Goal: Check status: Check status

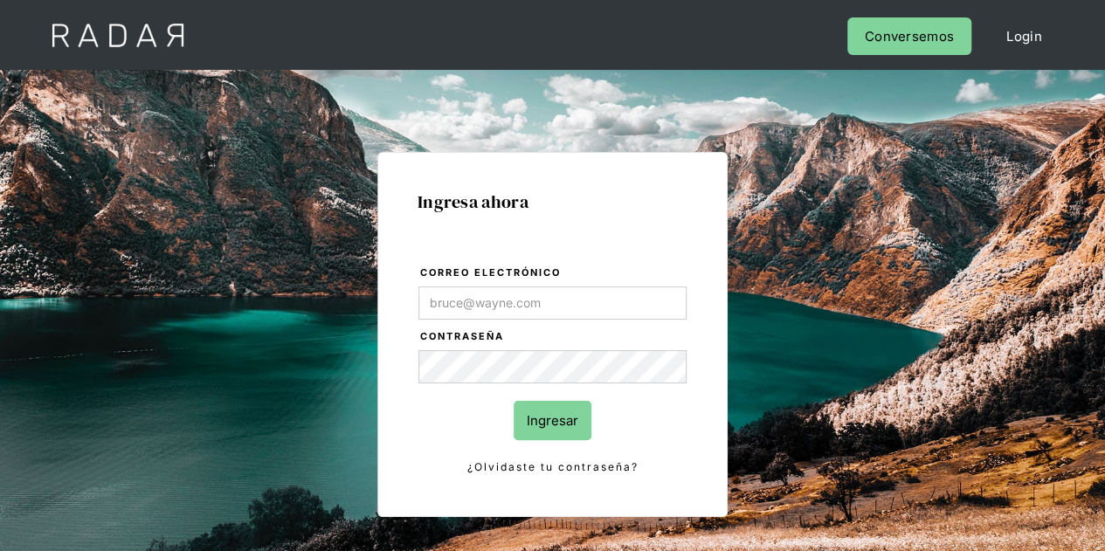
type input "[PERSON_NAME][EMAIL_ADDRESS][DOMAIN_NAME]"
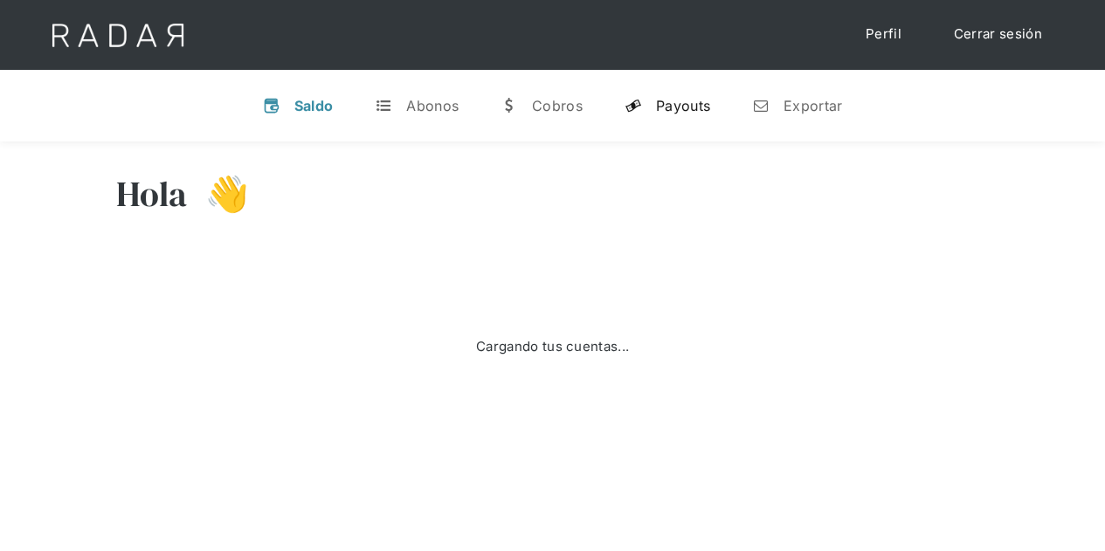
click at [699, 101] on div "Payouts" at bounding box center [683, 105] width 54 height 17
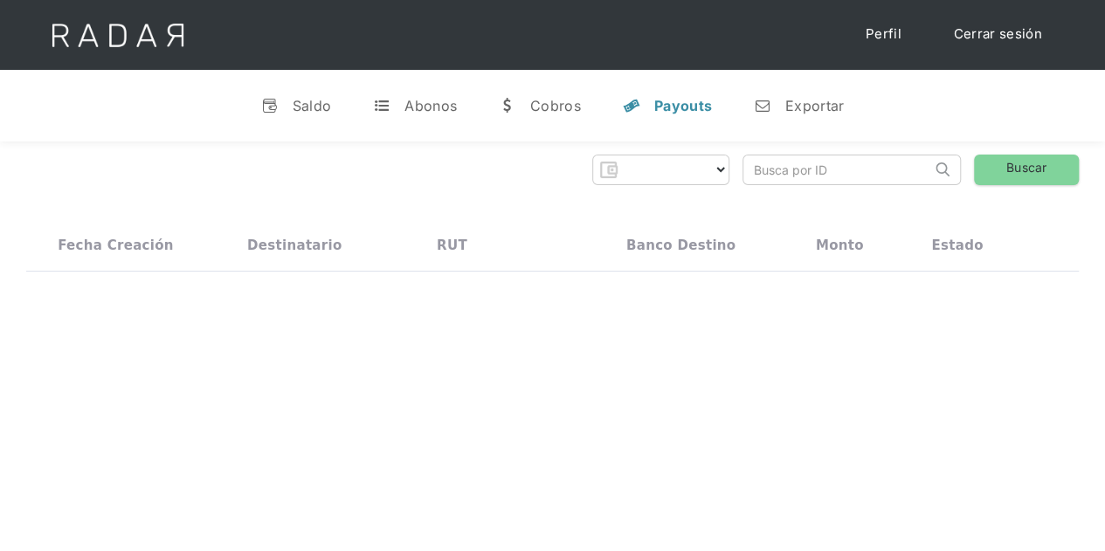
click at [827, 168] on input "search" at bounding box center [837, 169] width 188 height 29
paste input "4f9c5f18-d780-48eb-bd5e-0ecc4db40627"
type input "4f9c5f18-d780-48eb-bd5e-0ecc4db40627"
select select "prontopaga"
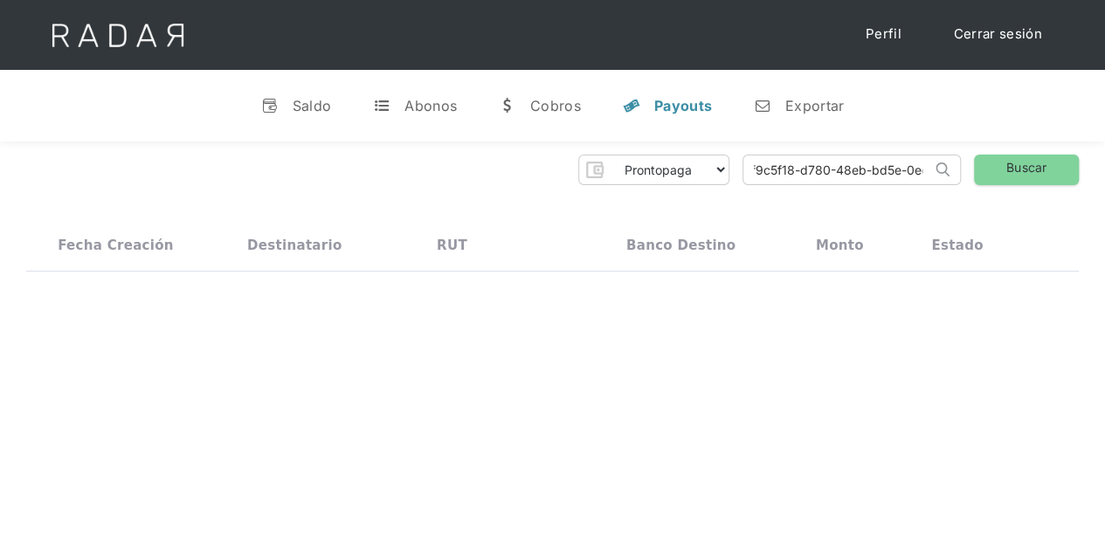
scroll to position [0, 0]
click at [1001, 171] on link "Buscar" at bounding box center [1026, 170] width 105 height 31
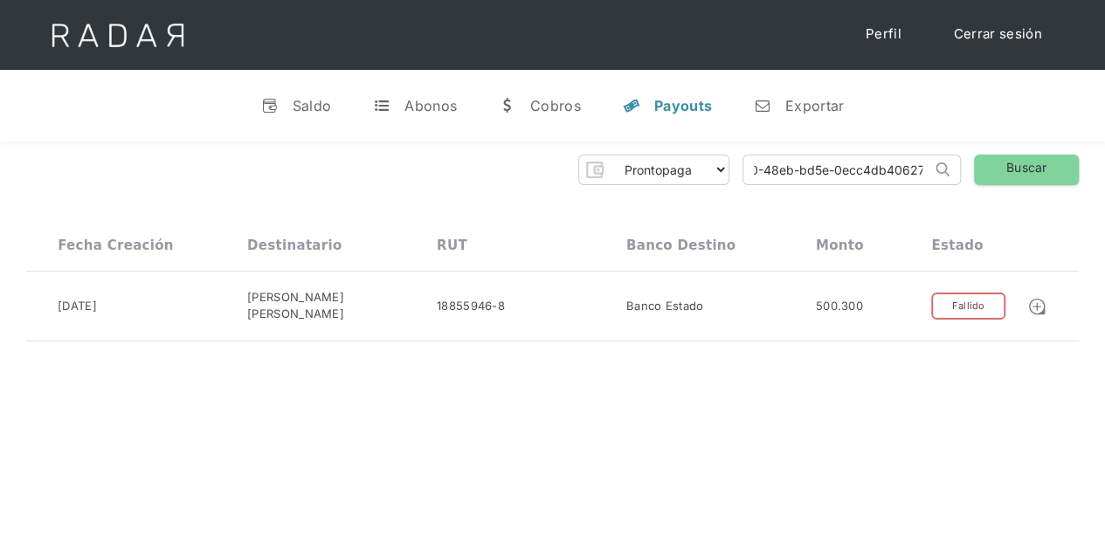
drag, startPoint x: 752, startPoint y: 172, endPoint x: 1117, endPoint y: 172, distance: 365.0
click at [1104, 172] on html "Cargando... Cerrar sesión Perfil v Saldo t Abonos w Cobros y Payouts n Exportar…" at bounding box center [552, 275] width 1105 height 551
paste input "28cb69e8-f3a2-4937-8e6b-7177f3d0291a"
click at [1001, 160] on link "Buscar" at bounding box center [1026, 170] width 105 height 31
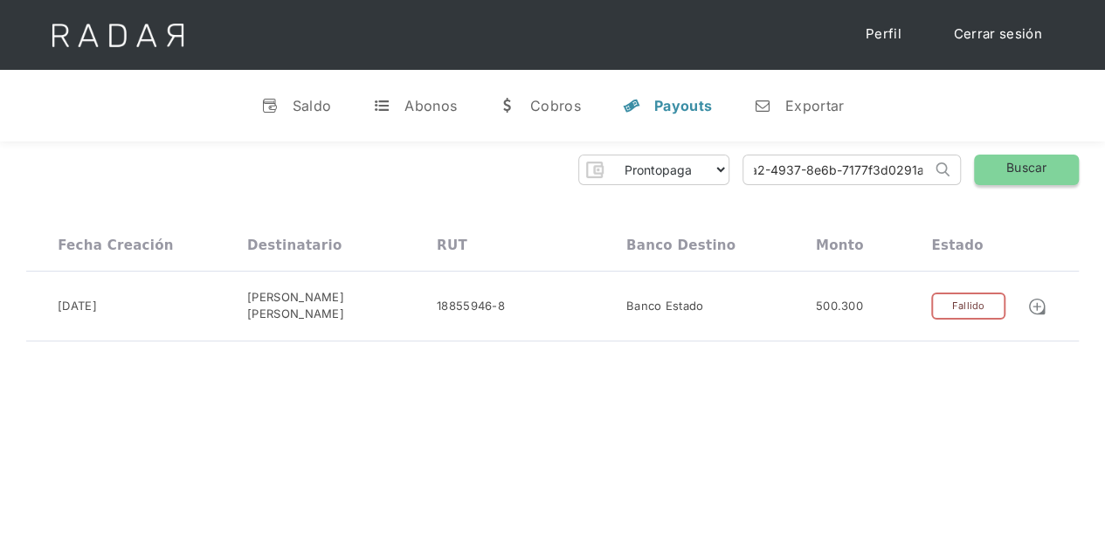
scroll to position [0, 0]
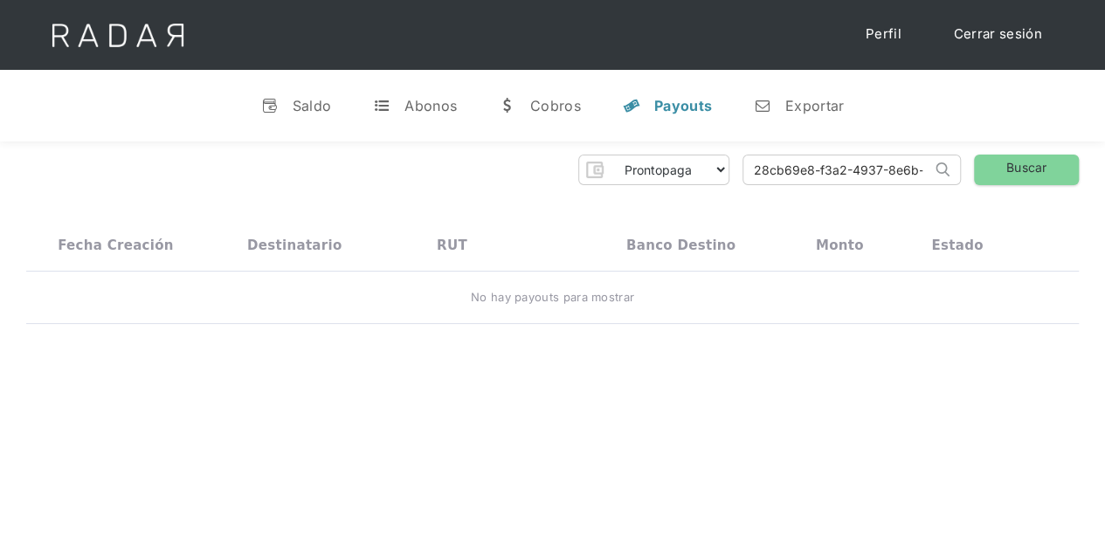
drag, startPoint x: 759, startPoint y: 173, endPoint x: 819, endPoint y: 157, distance: 62.3
click at [760, 173] on input "28cb69e8-f3a2-4937-8e6b-7177f3d0291a" at bounding box center [837, 169] width 188 height 29
click at [1016, 164] on link "Buscar" at bounding box center [1026, 170] width 105 height 31
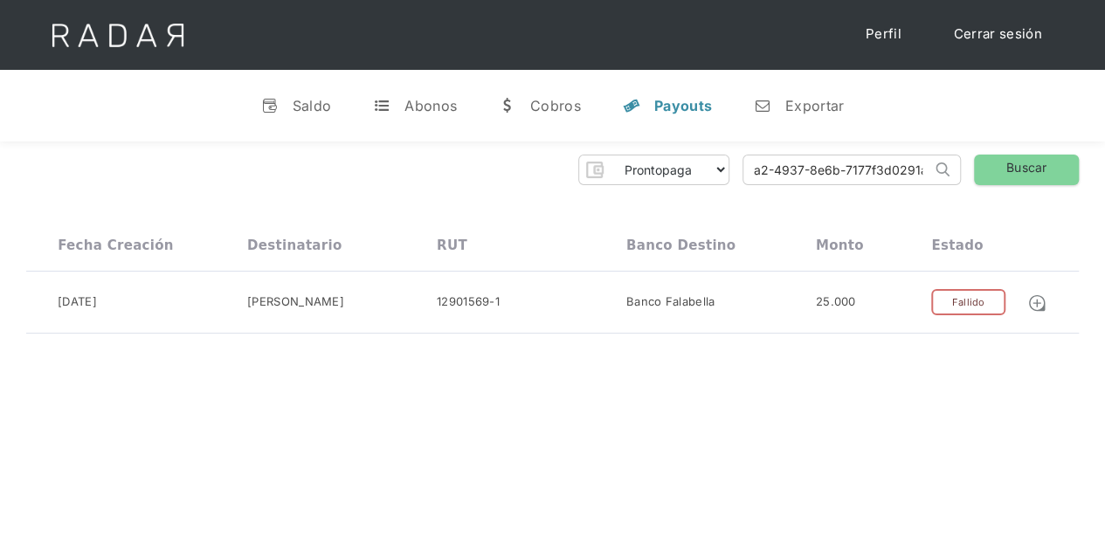
drag, startPoint x: 751, startPoint y: 174, endPoint x: 1085, endPoint y: 175, distance: 334.4
click at [1085, 175] on div "Prontopaga Prontopaga 2 Thank you! Your submission has been received! Oops! Som…" at bounding box center [552, 244] width 1105 height 206
paste input "d0be6fc5-2120-4331-9f2f-cd8908d7128d"
click at [1021, 156] on link "Buscar" at bounding box center [1026, 170] width 105 height 31
drag, startPoint x: 754, startPoint y: 173, endPoint x: 1030, endPoint y: 174, distance: 275.9
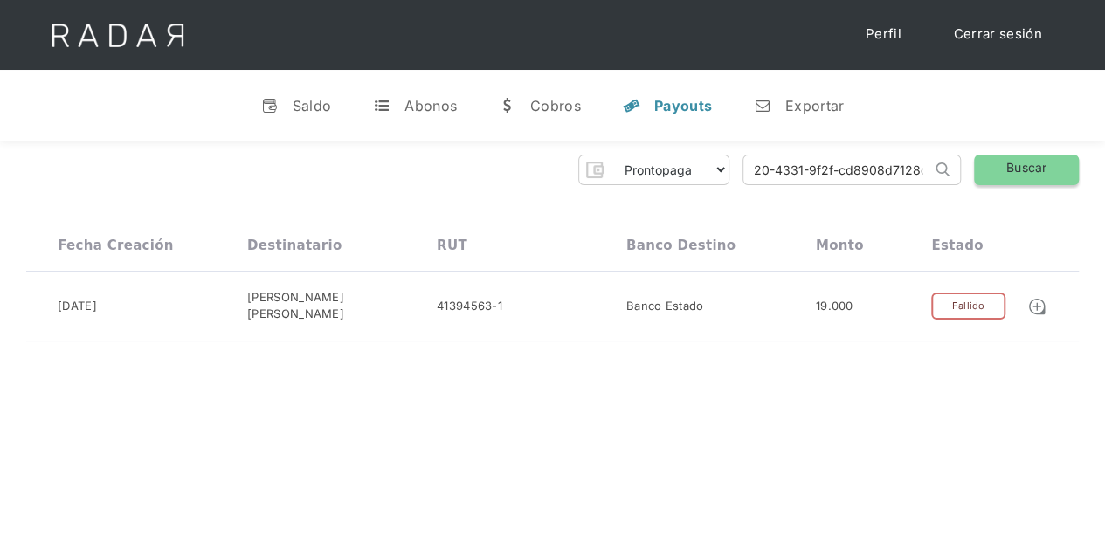
click at [1025, 173] on div "Prontopaga Prontopaga 2 Thank you! Your submission has been received! Oops! Som…" at bounding box center [552, 170] width 1052 height 31
paste input "fe694430-f345-4f60-bbef-75d555299494"
click at [1030, 174] on link "Buscar" at bounding box center [1026, 170] width 105 height 31
drag, startPoint x: 754, startPoint y: 167, endPoint x: 1117, endPoint y: 168, distance: 363.3
click at [1104, 168] on html "Cargando... Cerrar sesión Perfil v Saldo t Abonos w Cobros y Payouts n Exportar…" at bounding box center [552, 275] width 1105 height 551
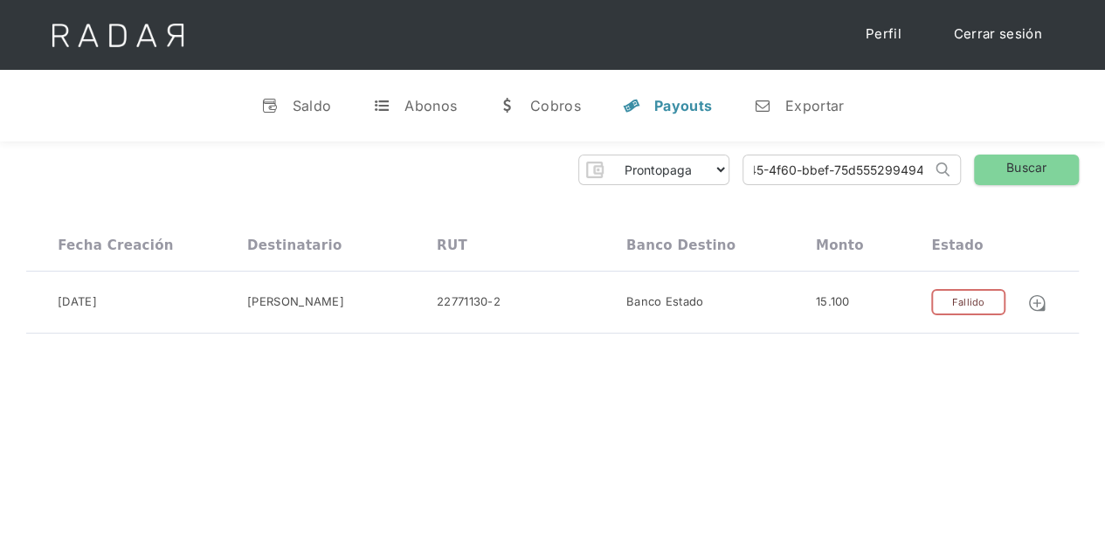
paste input "6333e2d6-f506-4dea-bb3a-a2cfe0aa0bcd"
click at [1013, 160] on link "Buscar" at bounding box center [1026, 170] width 105 height 31
drag, startPoint x: 754, startPoint y: 168, endPoint x: 1100, endPoint y: 169, distance: 346.7
click at [1100, 169] on div "Prontopaga Prontopaga 2 Thank you! Your submission has been received! Oops! Som…" at bounding box center [552, 247] width 1105 height 213
paste input "5e1f9075-62fc-41e7-bc2d-8fd6ae48693a"
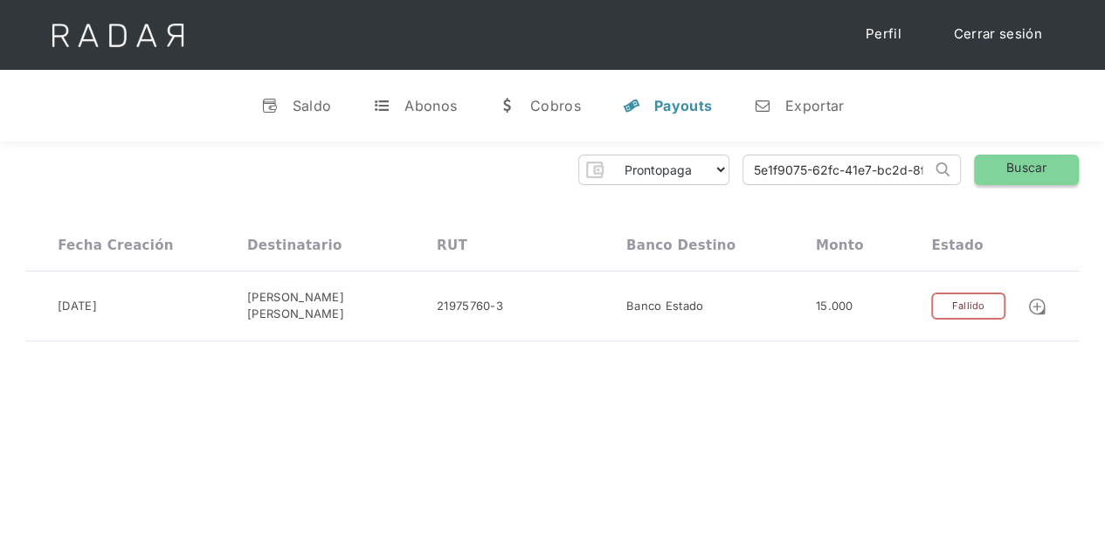
type input "5e1f9075-62fc-41e7-bc2d-8fd6ae48693a"
click at [1043, 168] on link "Buscar" at bounding box center [1026, 170] width 105 height 31
